Goal: Task Accomplishment & Management: Manage account settings

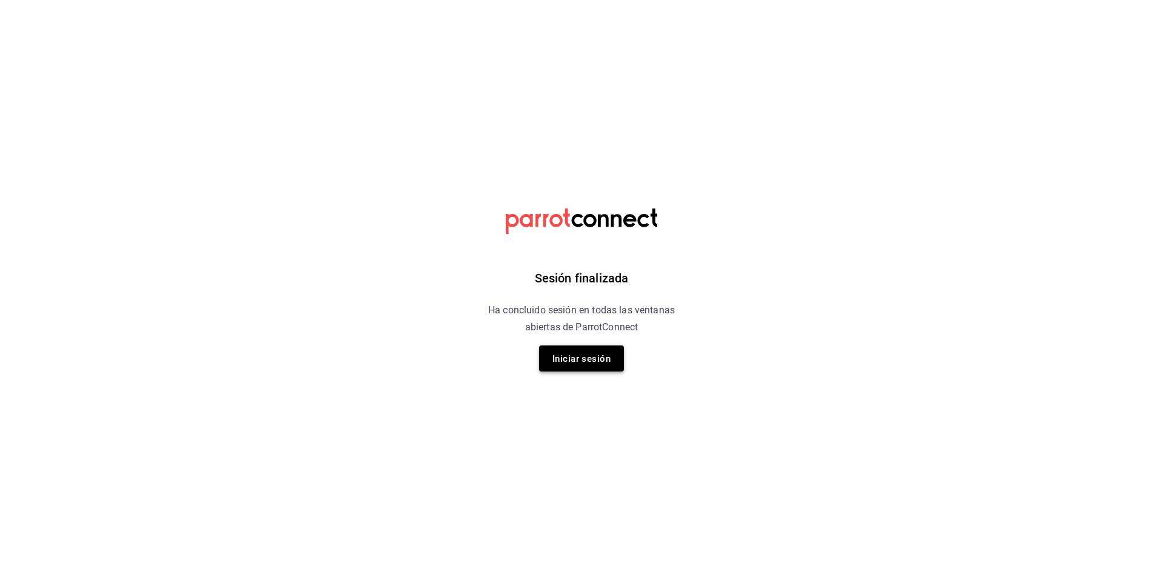
click at [595, 363] on font "Iniciar sesión" at bounding box center [581, 358] width 58 height 11
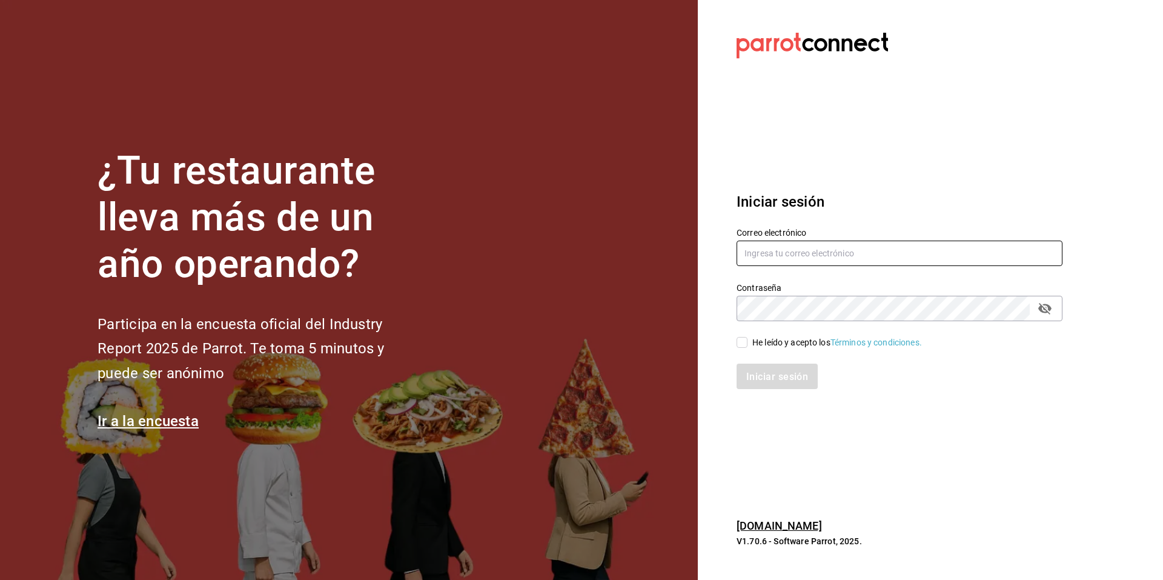
type input "[EMAIL_ADDRESS][DOMAIN_NAME]"
click at [740, 343] on input "He leído y acepto los Términos y condiciones." at bounding box center [742, 342] width 11 height 11
checkbox input "true"
click at [762, 382] on font "Iniciar sesión" at bounding box center [778, 376] width 62 height 12
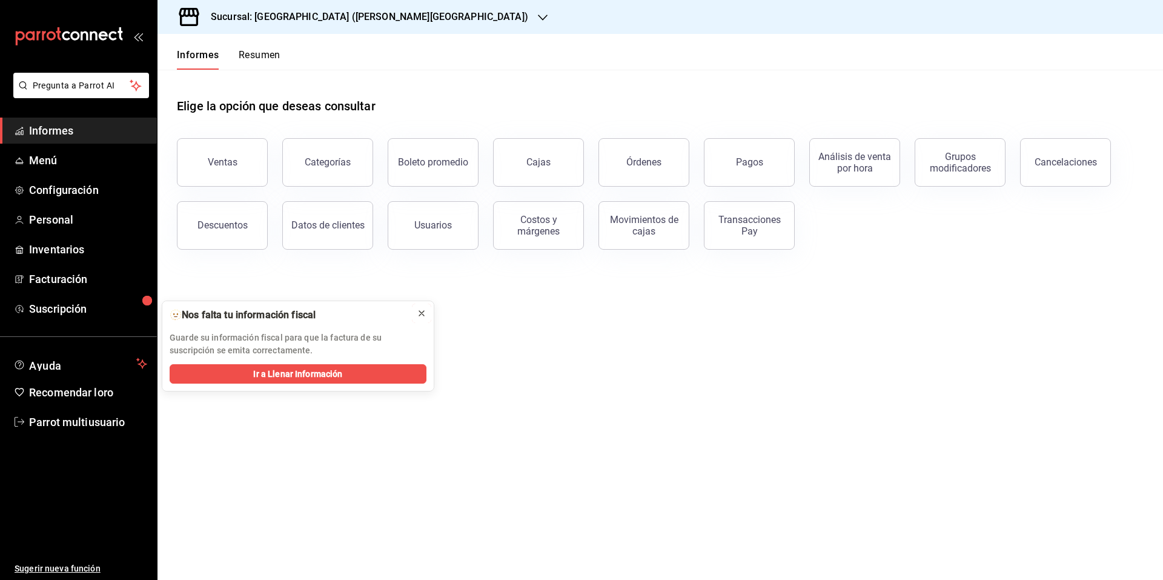
click at [419, 319] on div at bounding box center [422, 313] width 10 height 12
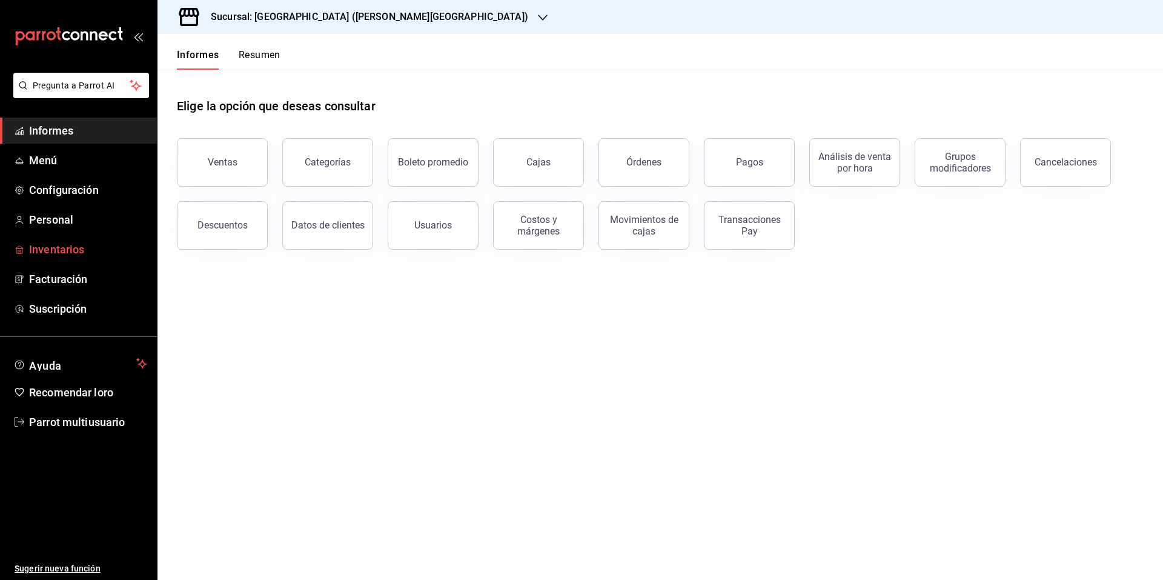
click at [78, 257] on link "Inventarios" at bounding box center [78, 249] width 157 height 26
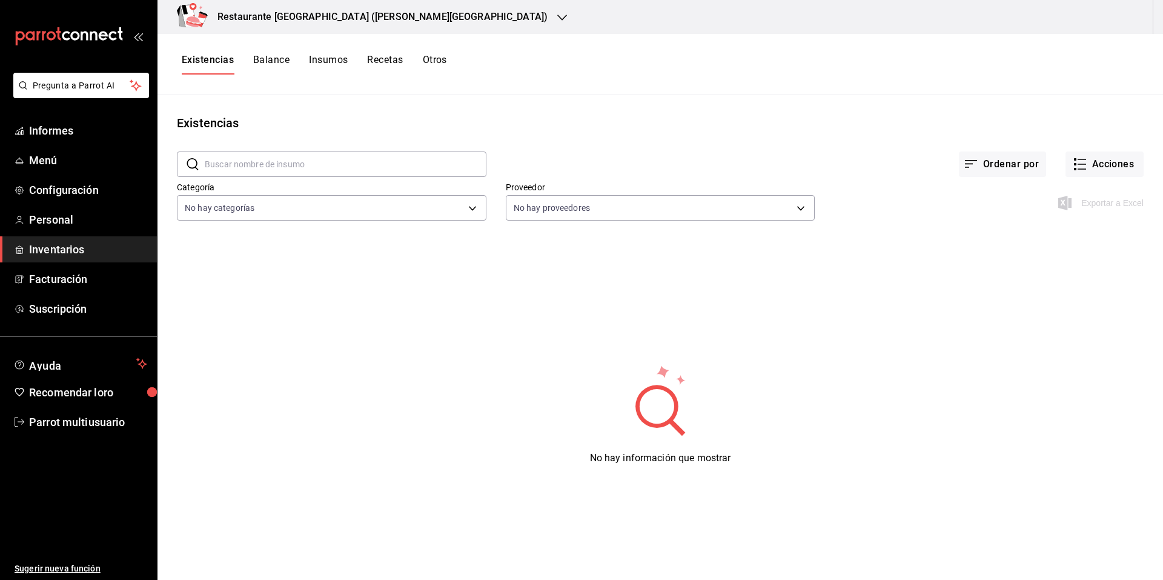
click at [388, 64] on font "Recetas" at bounding box center [385, 60] width 36 height 12
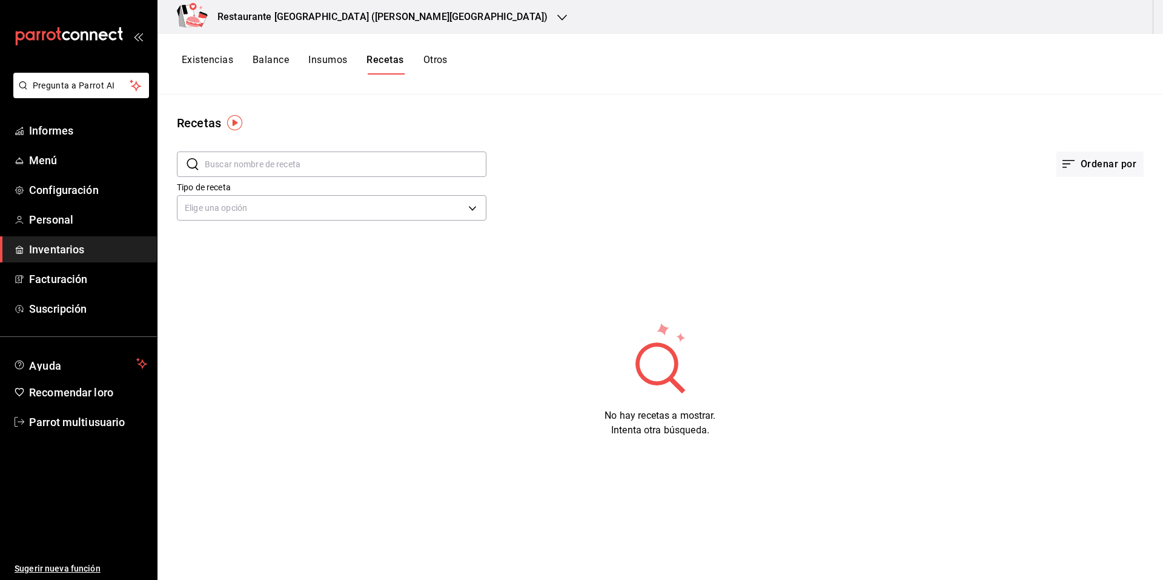
click at [227, 67] on button "Existencias" at bounding box center [207, 63] width 51 height 21
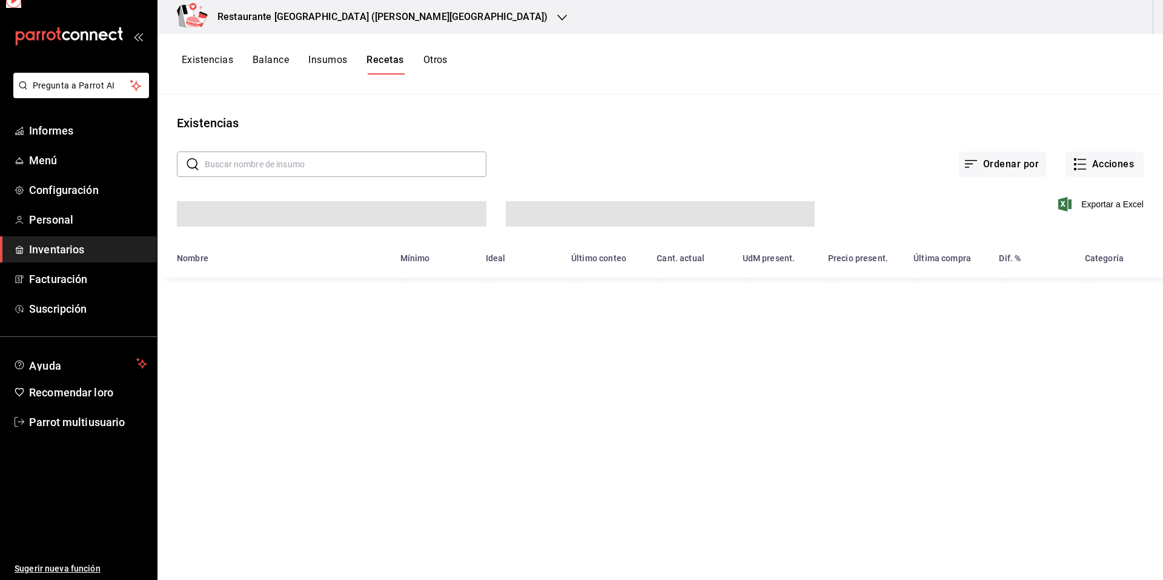
click at [280, 63] on font "Balance" at bounding box center [271, 60] width 36 height 12
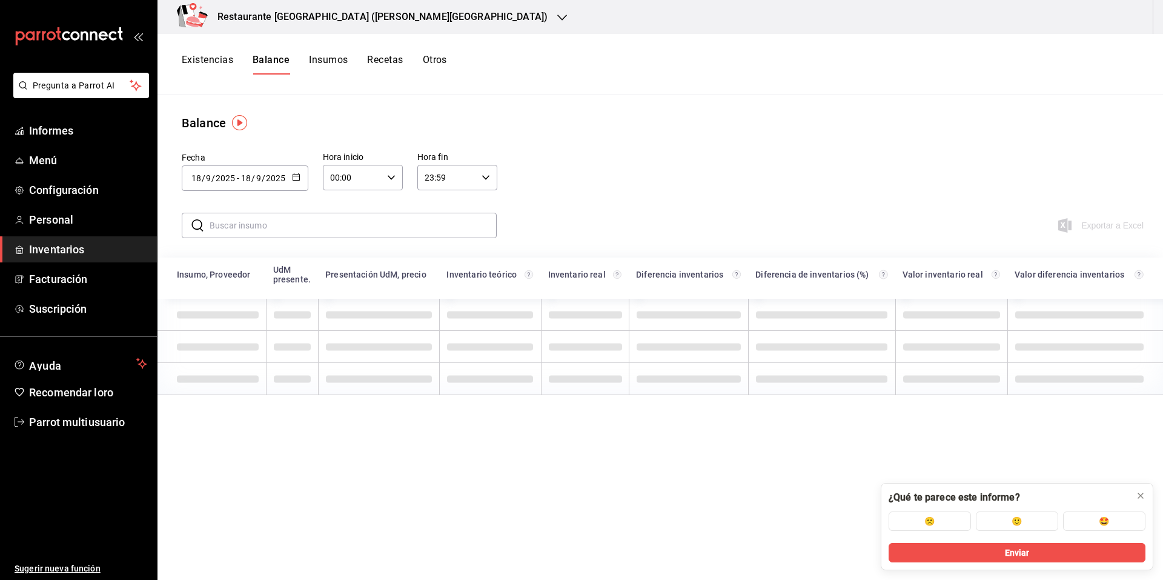
click at [231, 64] on font "Existencias" at bounding box center [207, 60] width 51 height 12
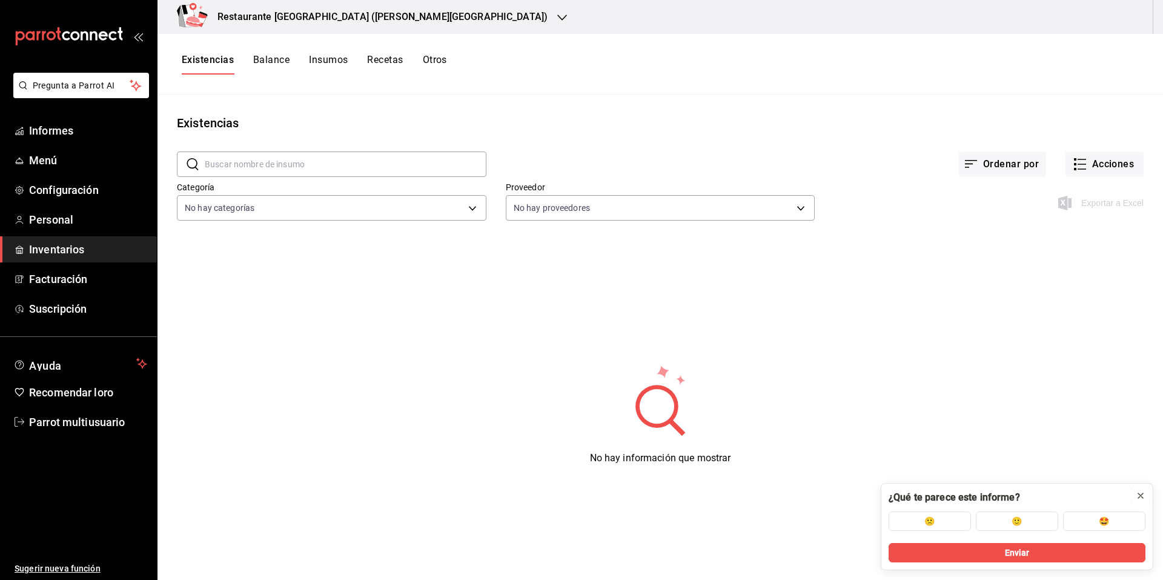
click at [1140, 500] on div at bounding box center [1141, 495] width 10 height 12
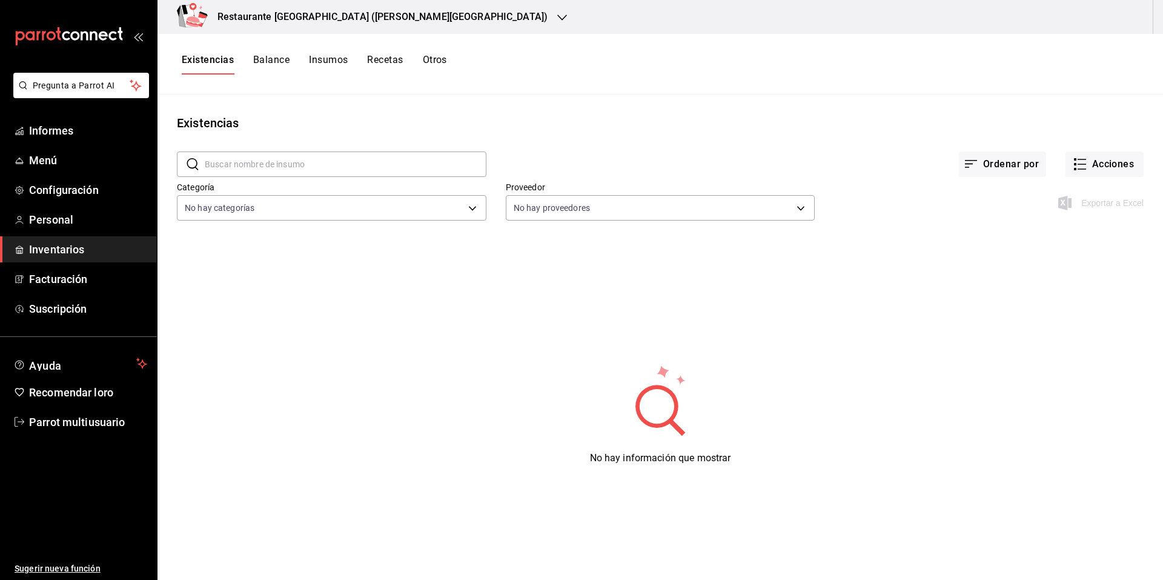
click at [523, 113] on main "Existencias ​ ​ Ordenar por Acciones Categoría No hay categorías Proveedor No h…" at bounding box center [660, 332] width 1006 height 477
click at [483, 401] on div "No hay información que mostrar" at bounding box center [660, 414] width 1006 height 303
